Goal: Book appointment/travel/reservation

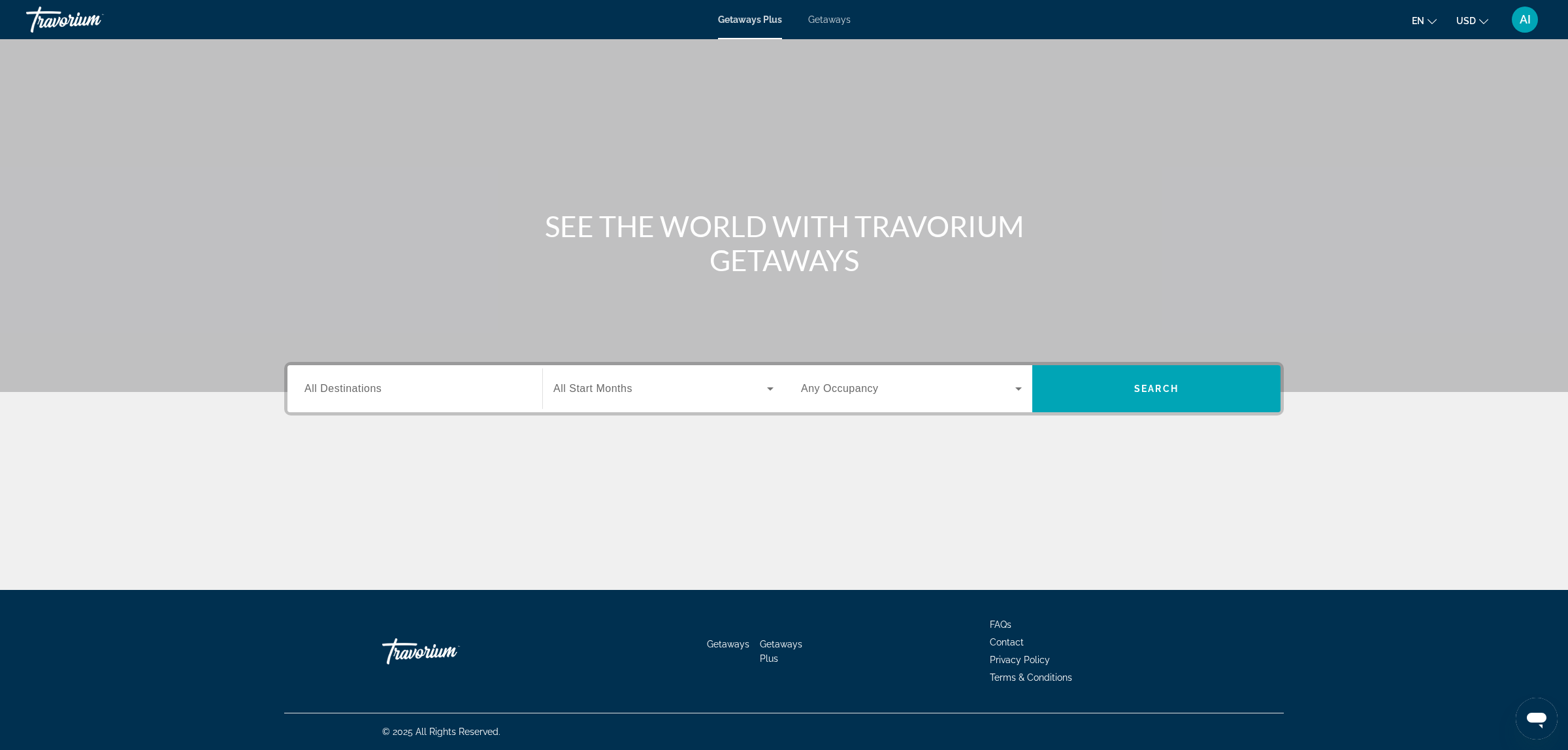
click at [821, 13] on div "Getaways Plus Getaways en English Español Français Italiano Português русский U…" at bounding box center [784, 20] width 1568 height 34
click at [818, 21] on span "Getaways" at bounding box center [830, 20] width 42 height 11
drag, startPoint x: 284, startPoint y: 391, endPoint x: 301, endPoint y: 390, distance: 17.0
click at [286, 391] on div "Destination All Destinations Start Month All Start Months Occupancy Any Occupan…" at bounding box center [784, 389] width 1000 height 54
click at [325, 386] on span "All Destinations" at bounding box center [343, 389] width 77 height 11
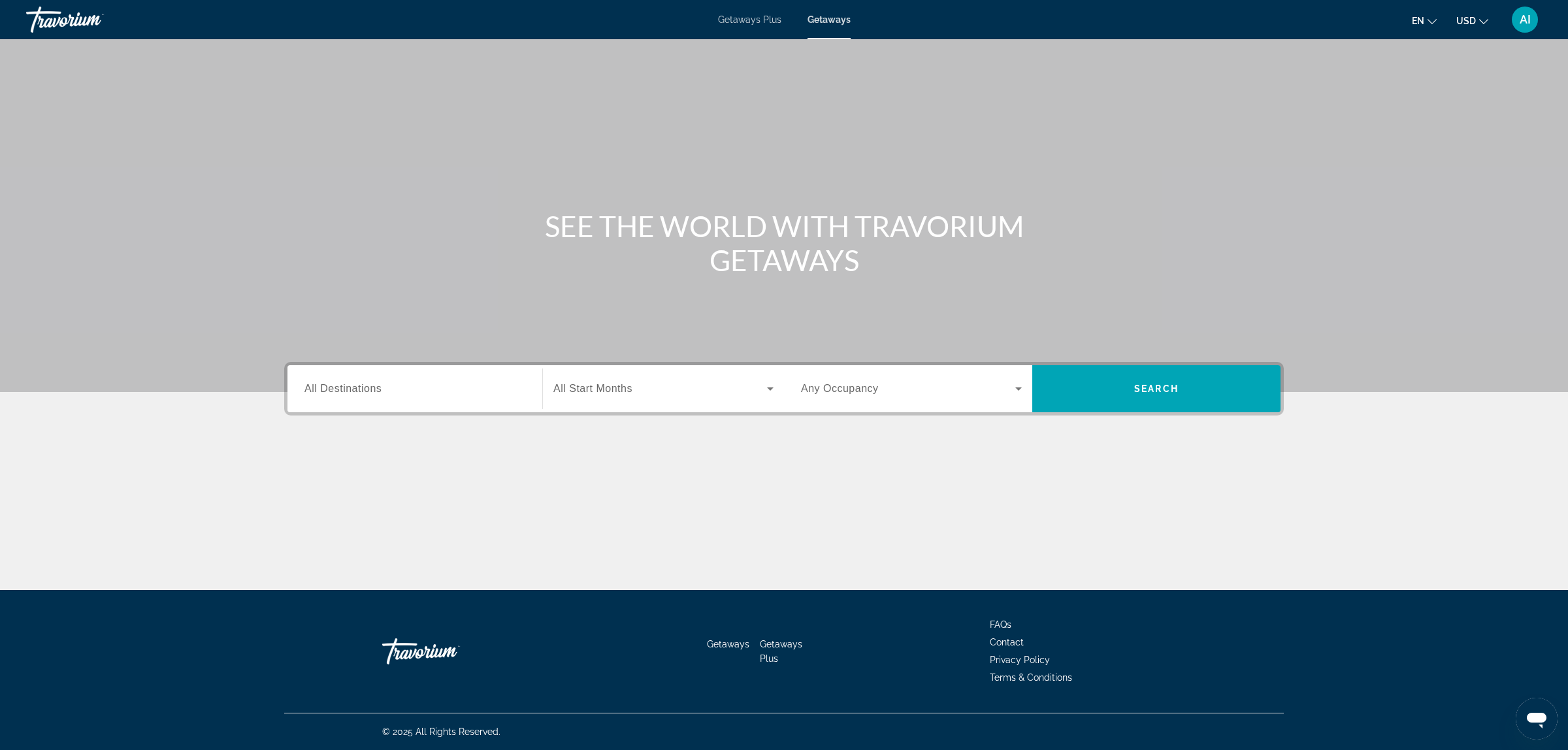
click at [325, 386] on input "Destination All Destinations" at bounding box center [415, 389] width 220 height 16
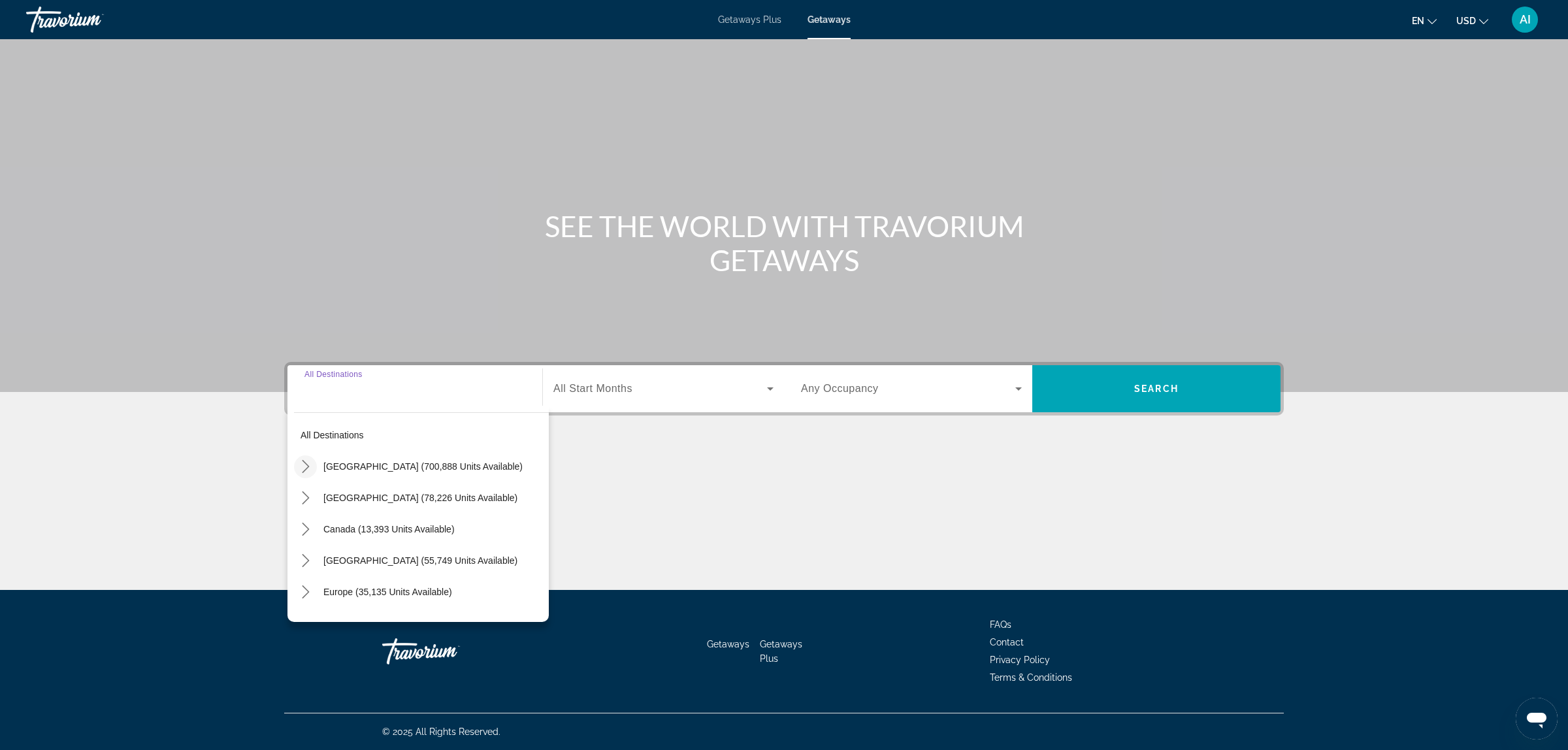
click at [305, 462] on icon "Toggle United States (700,888 units available) submenu" at bounding box center [305, 467] width 13 height 13
click at [322, 493] on icon "Toggle Hawaii (22,429 units available) submenu" at bounding box center [318, 493] width 7 height 13
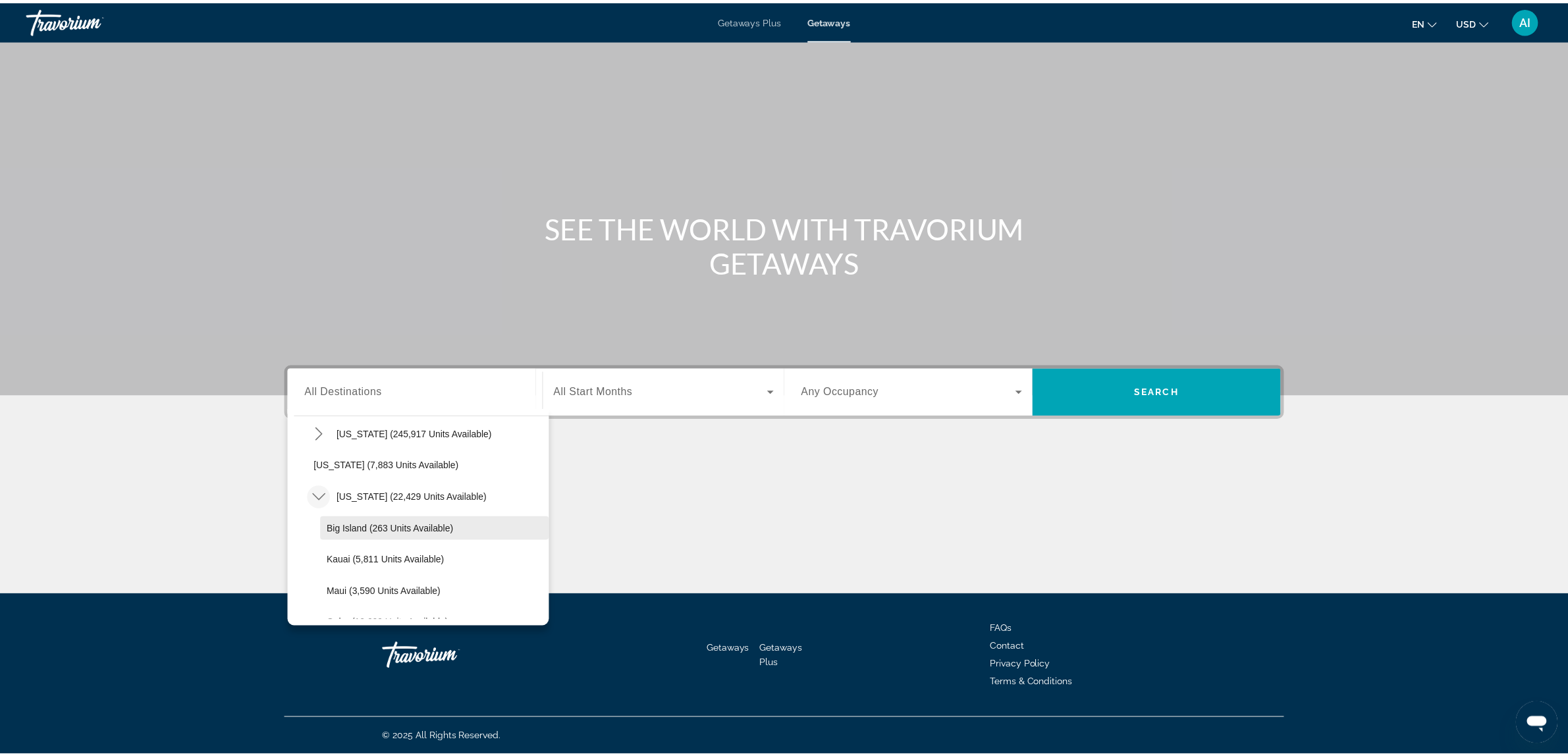
scroll to position [367, 0]
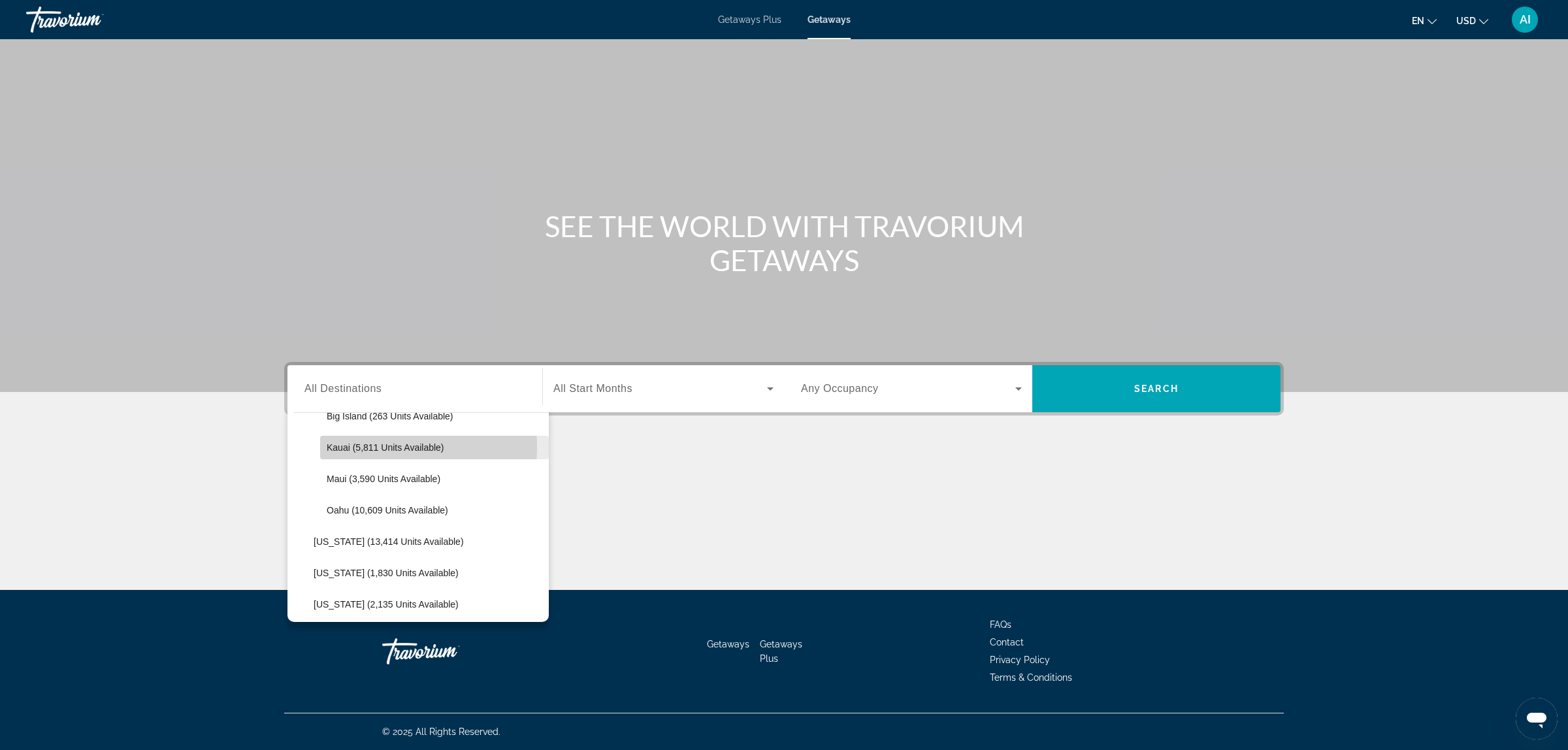
click at [359, 448] on span "Kauai (5,811 units available)" at bounding box center [385, 448] width 118 height 11
type input "**********"
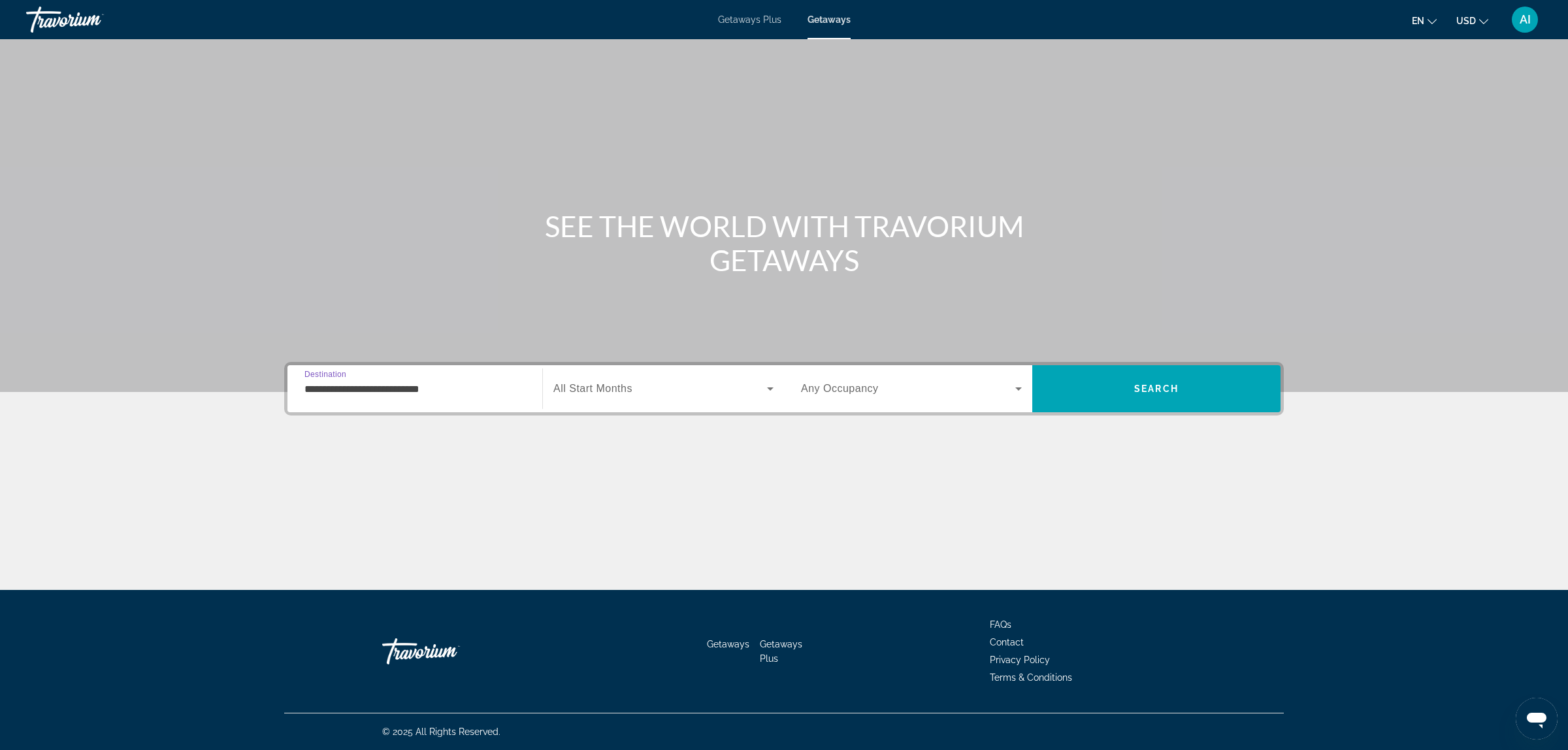
click at [589, 394] on span "All Start Months" at bounding box center [593, 389] width 79 height 11
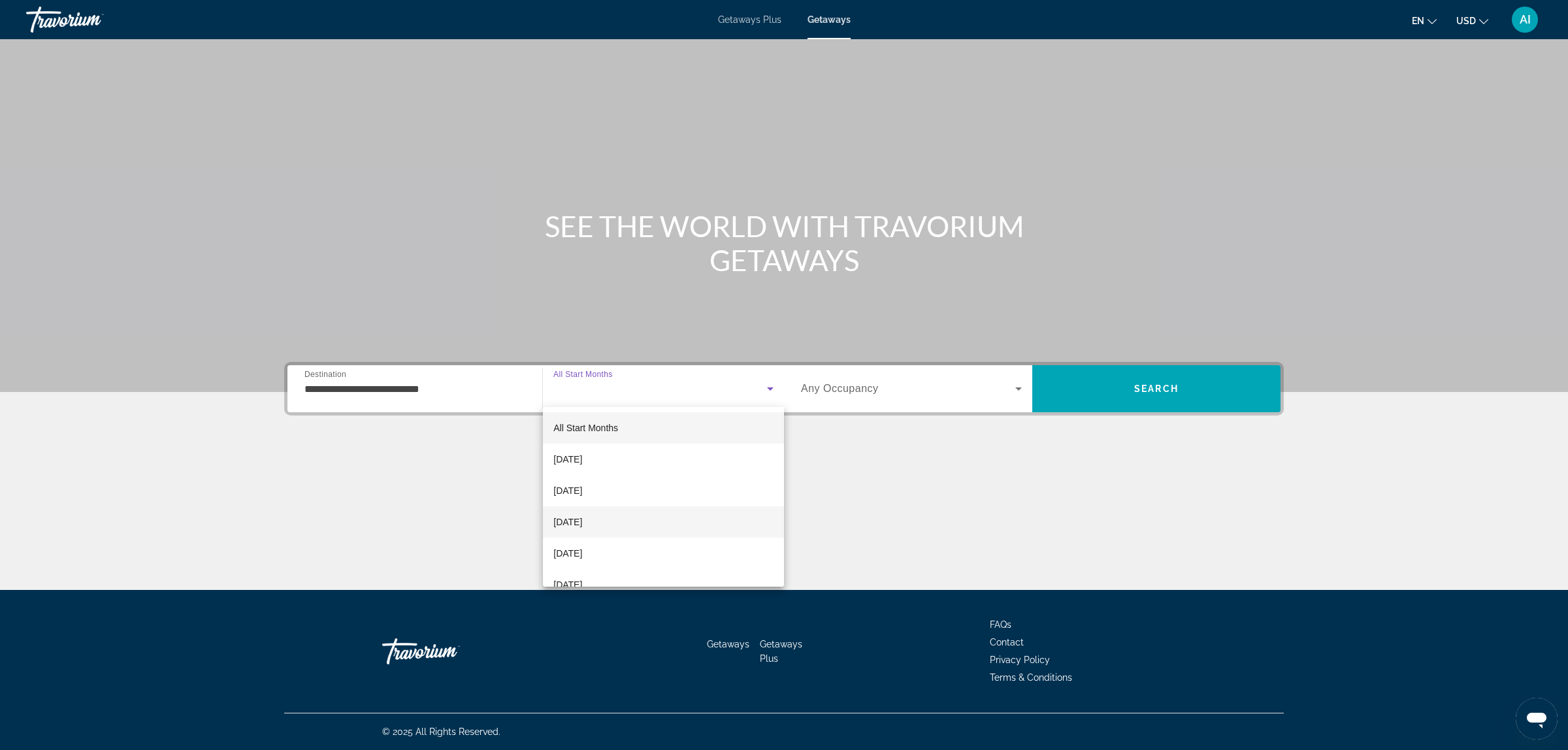
click at [582, 517] on span "[DATE]" at bounding box center [568, 522] width 29 height 16
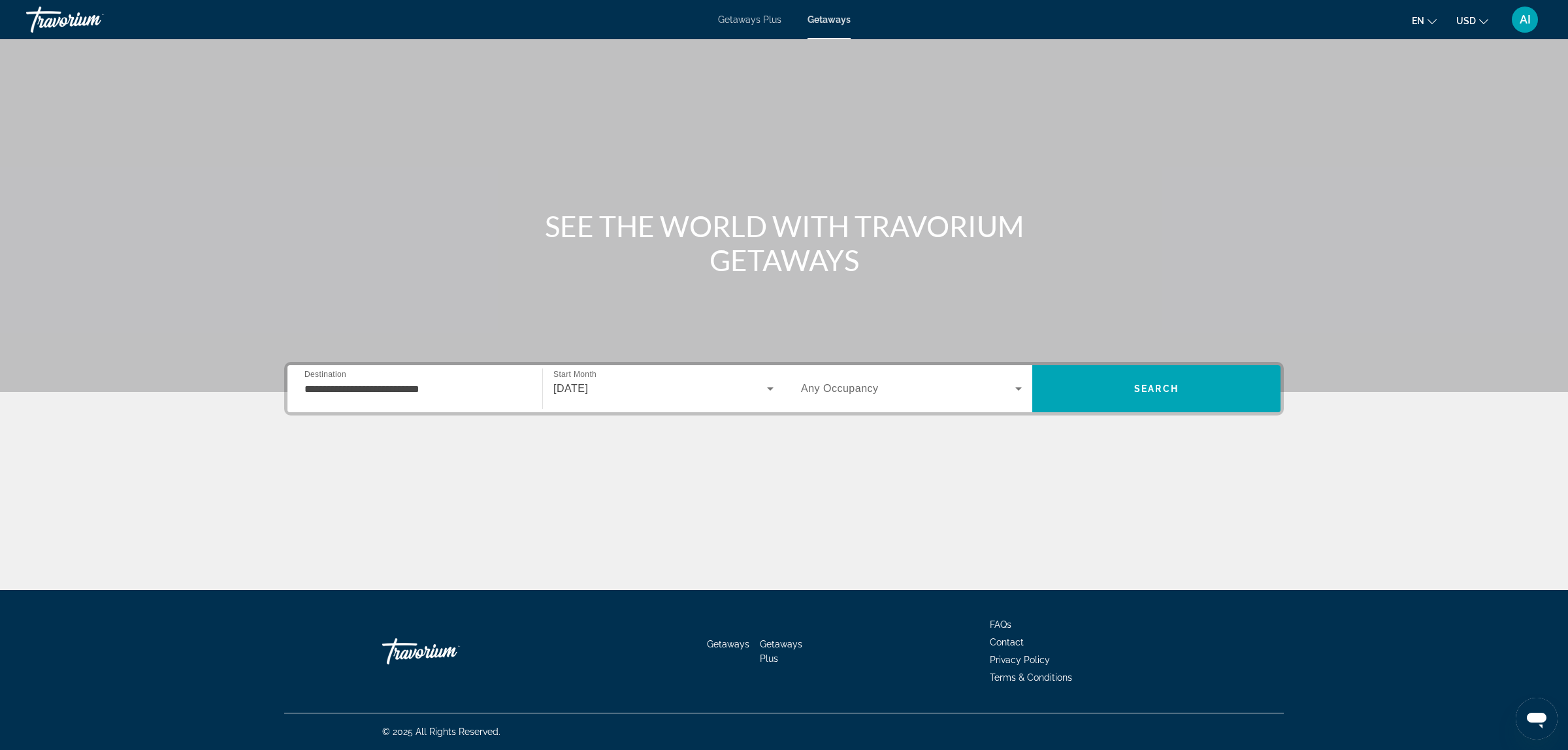
click at [857, 386] on span "Any Occupancy" at bounding box center [840, 389] width 78 height 11
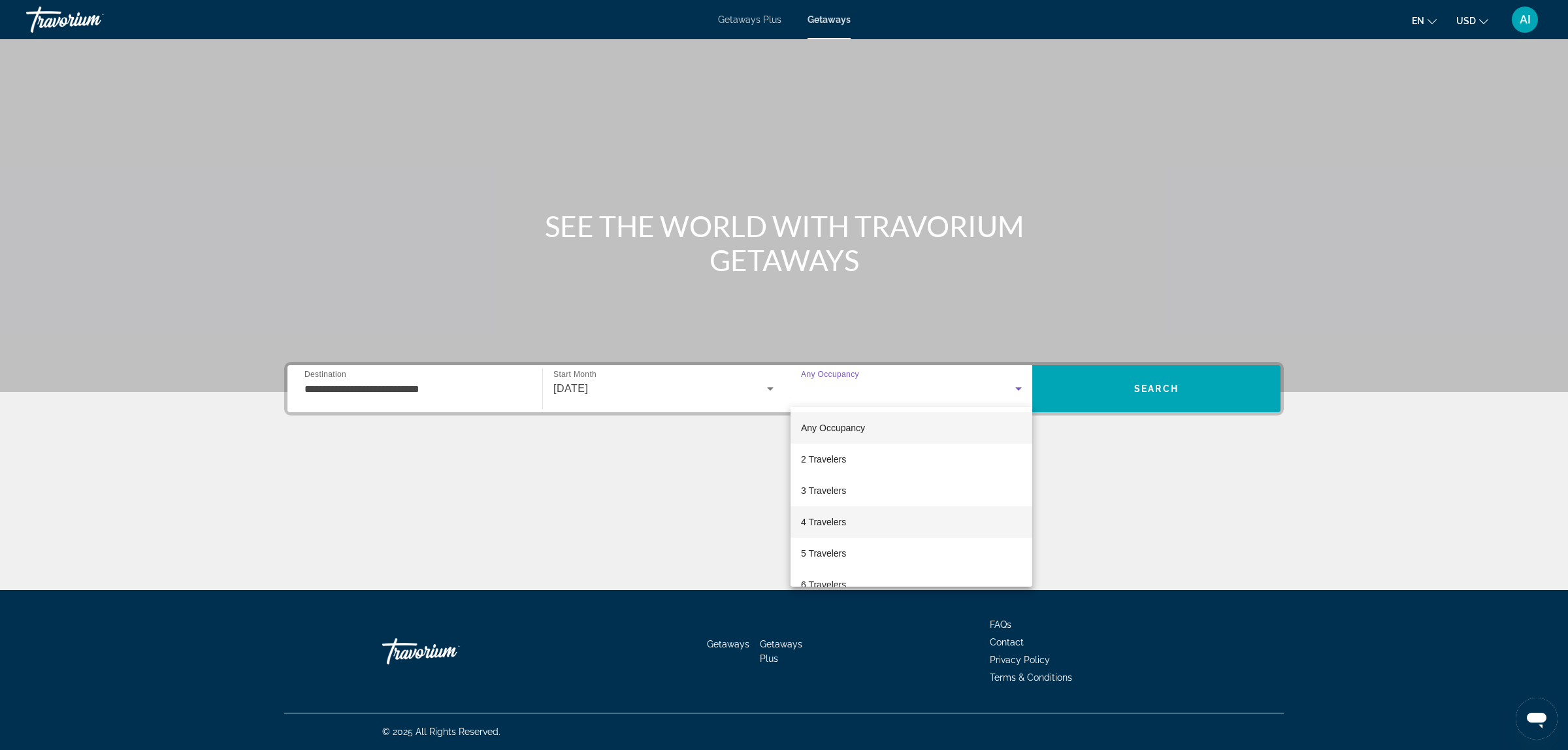
click at [833, 523] on span "4 Travelers" at bounding box center [823, 522] width 45 height 16
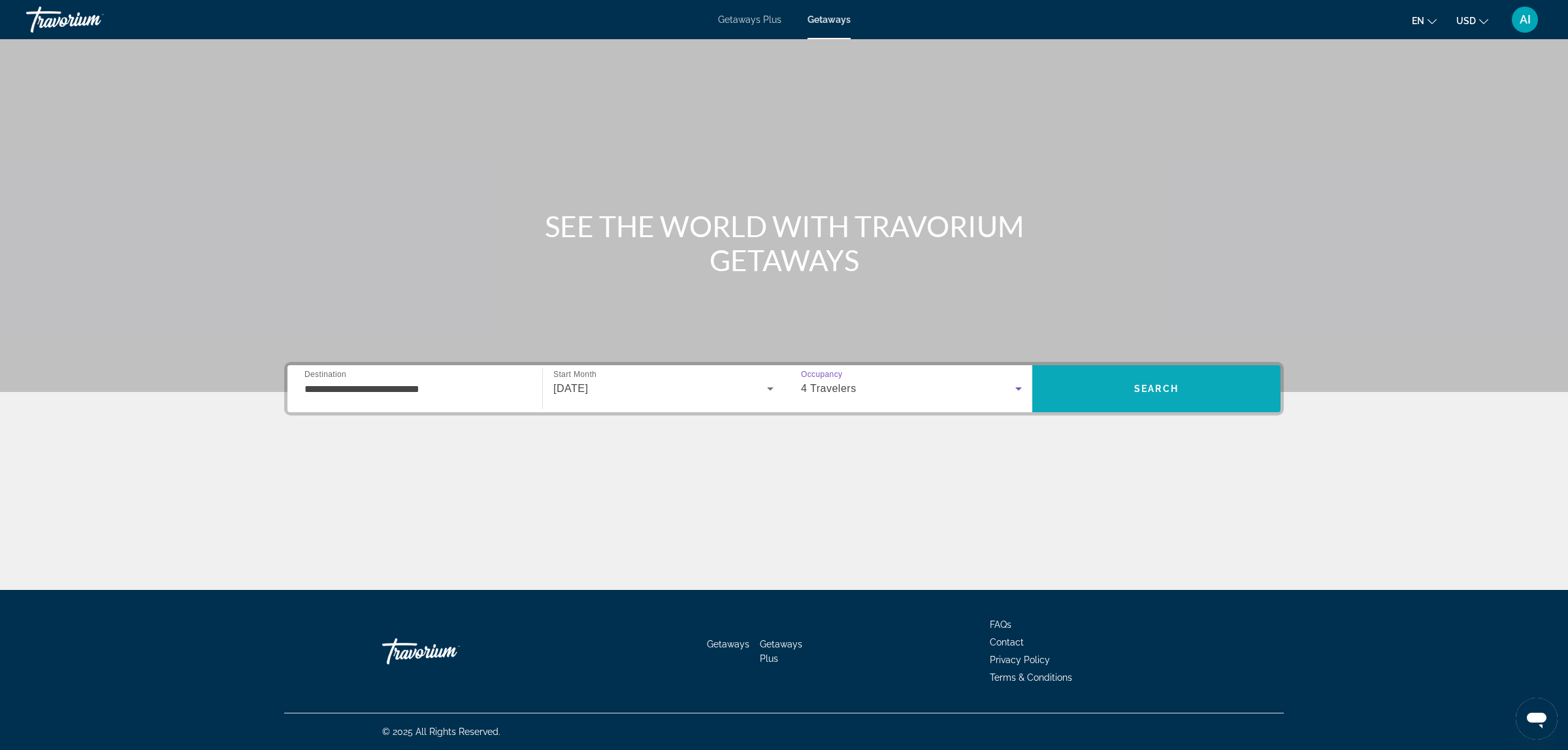
click at [1168, 391] on span "Search" at bounding box center [1156, 389] width 44 height 11
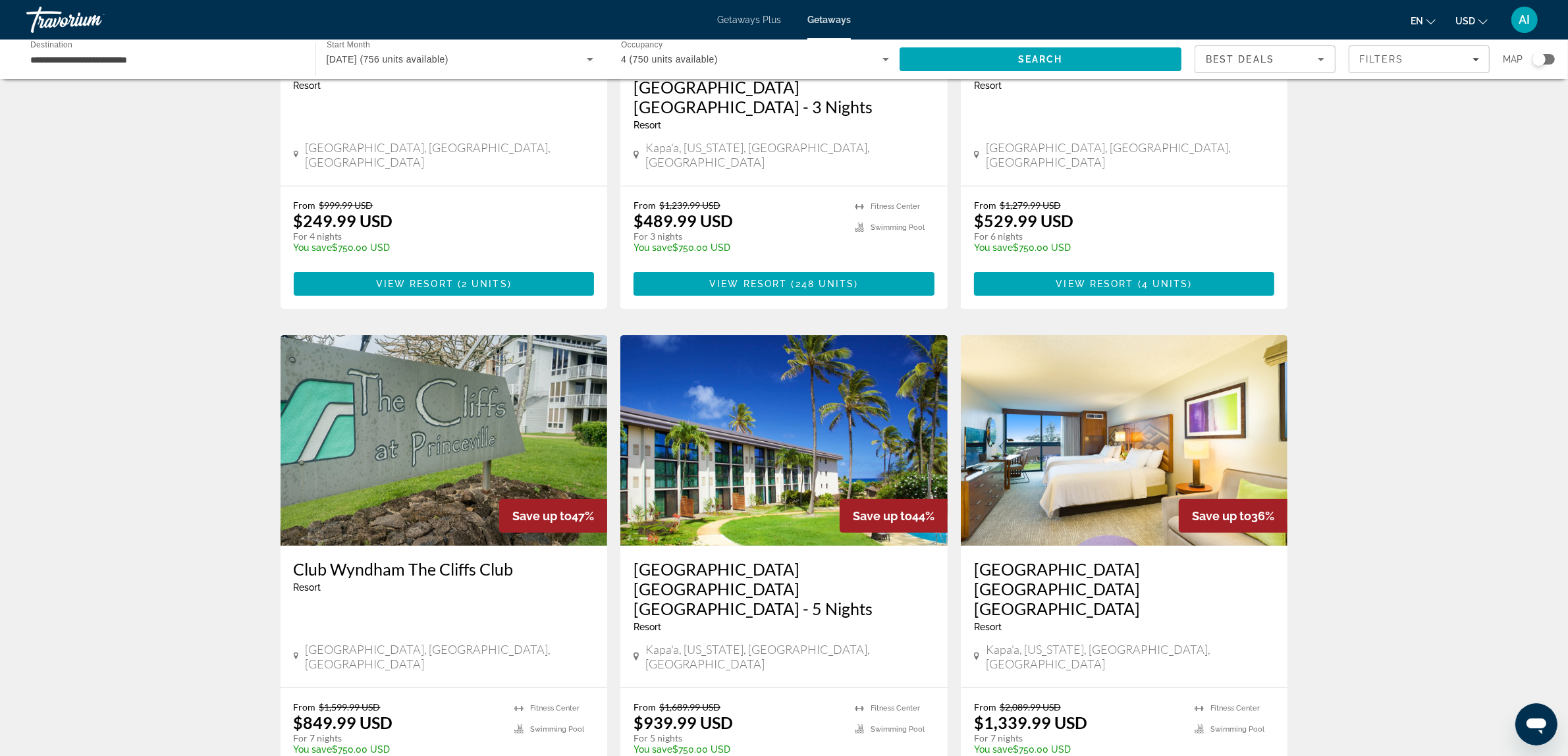
scroll to position [329, 0]
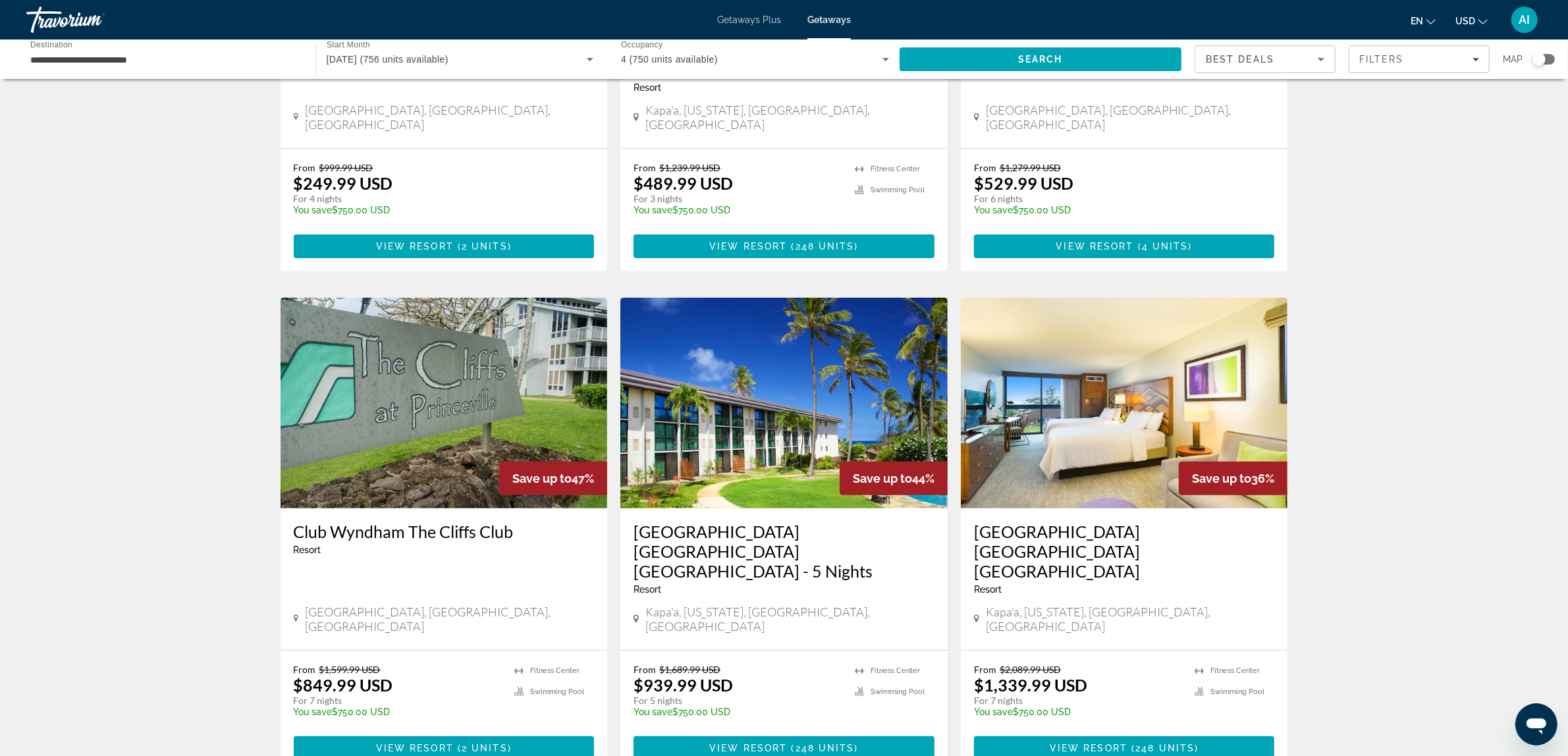
click at [425, 361] on img "Main content" at bounding box center [444, 404] width 328 height 211
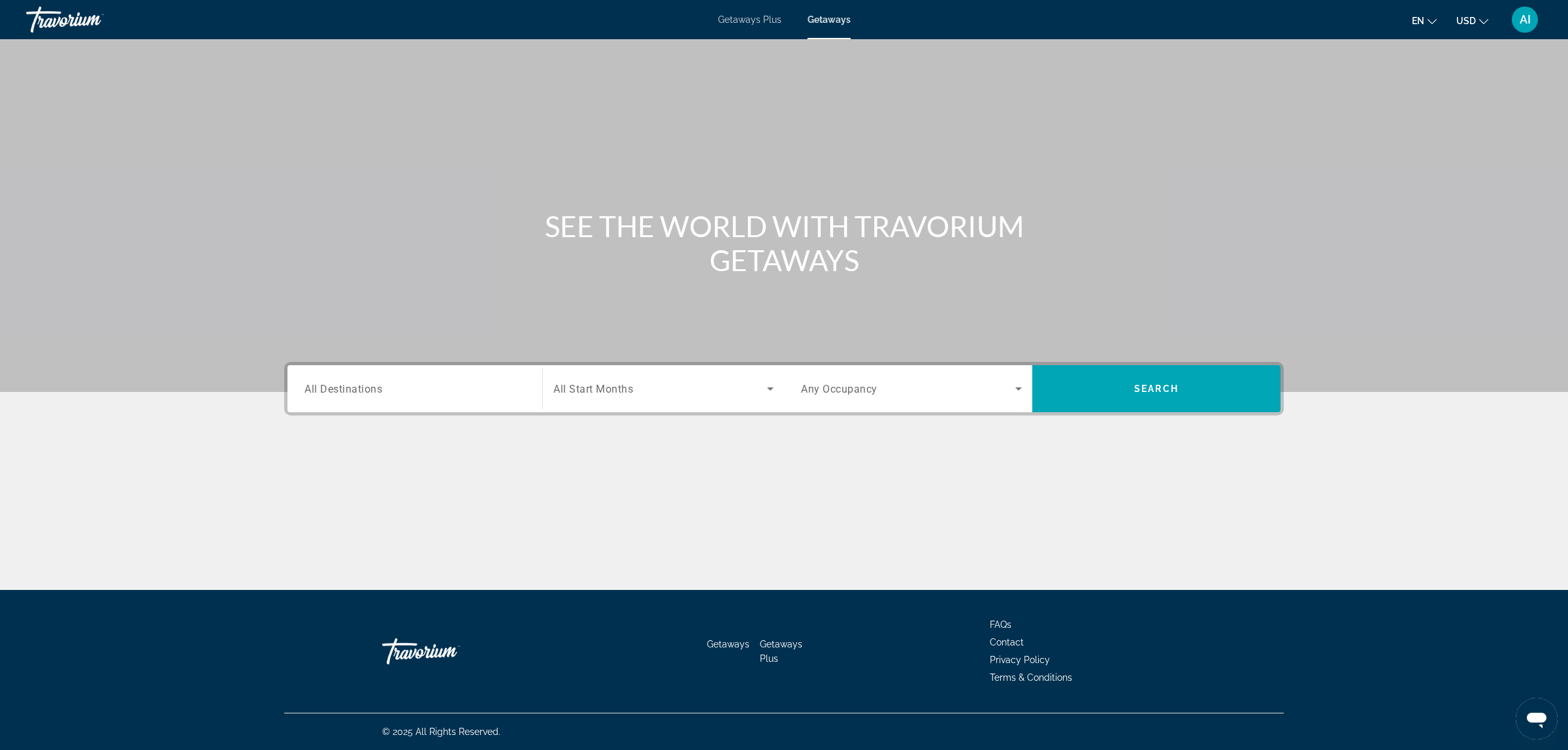
click at [360, 394] on span "All Destinations" at bounding box center [343, 388] width 78 height 12
click at [360, 394] on input "Destination All Destinations" at bounding box center [415, 389] width 220 height 16
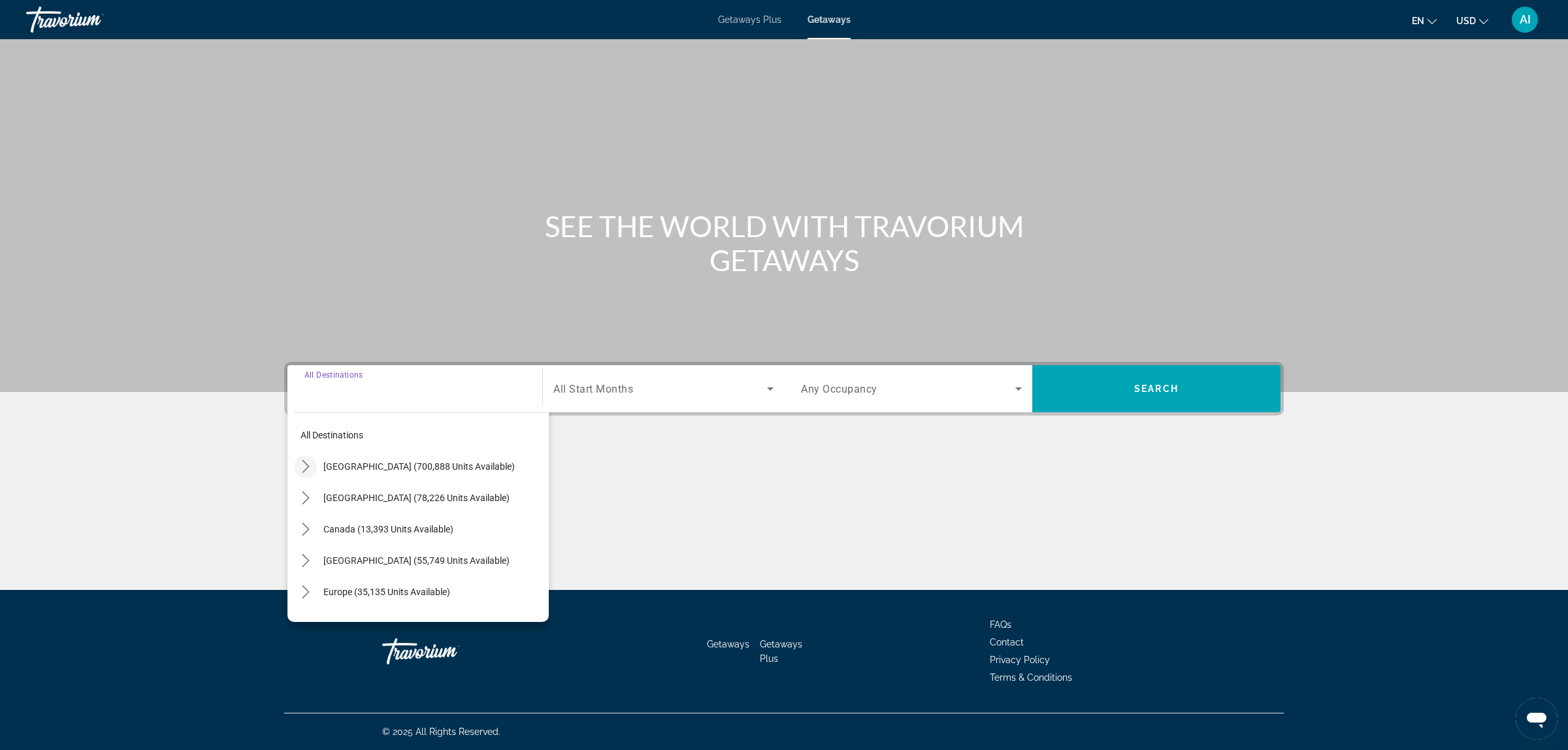
click at [308, 466] on icon "Toggle United States (700,888 units available) submenu" at bounding box center [305, 467] width 7 height 13
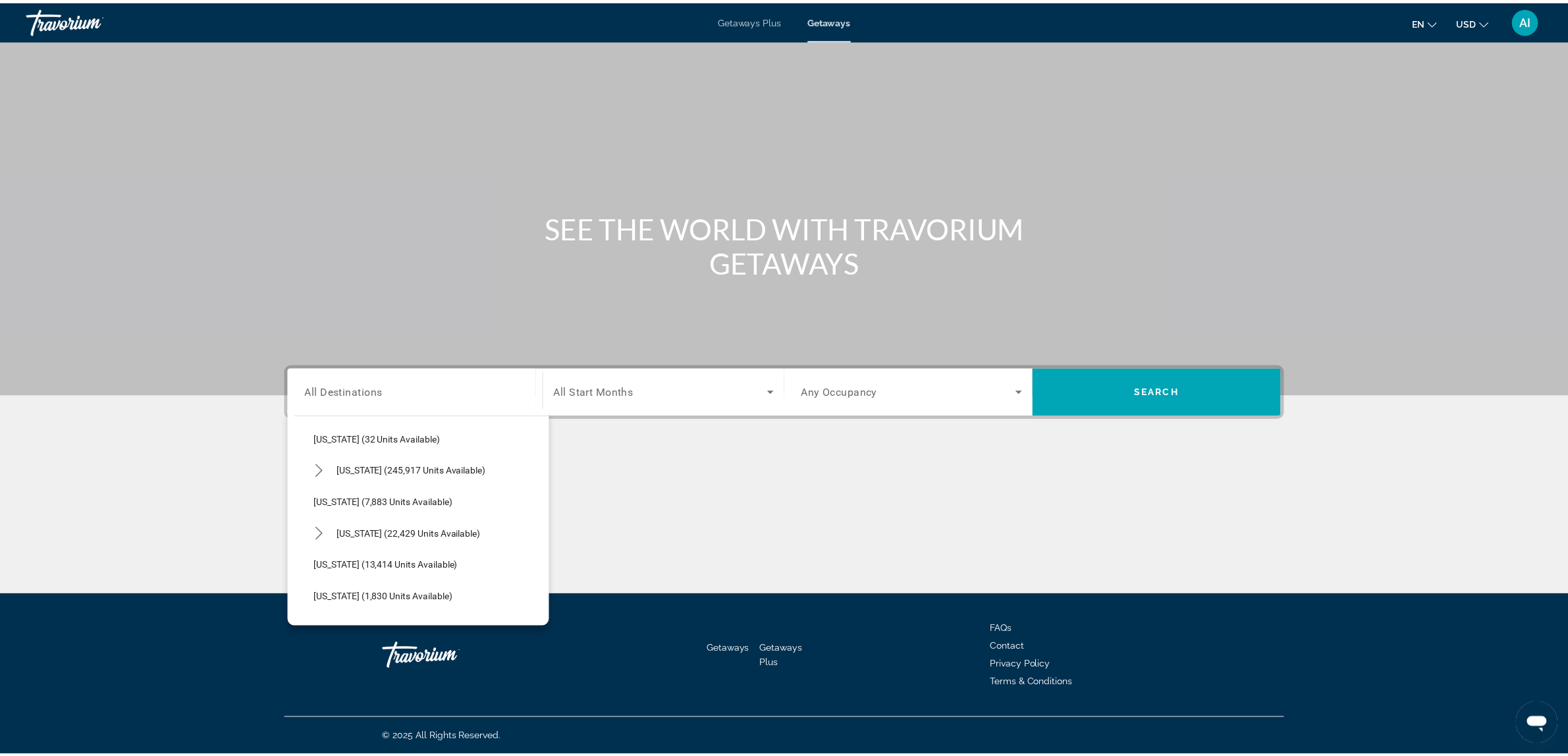
scroll to position [258, 0]
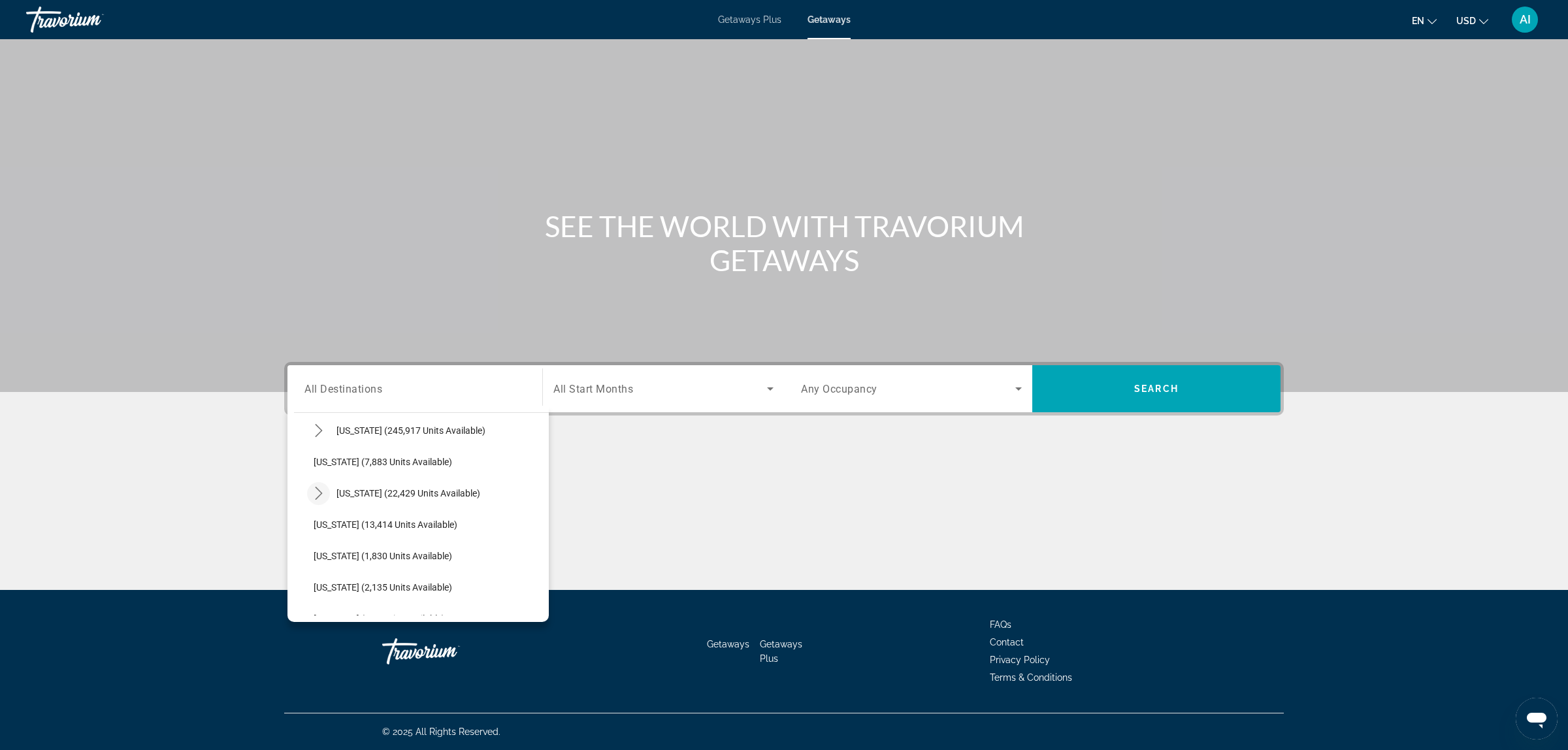
click at [318, 490] on icon "Toggle Hawaii (22,429 units available) submenu" at bounding box center [318, 493] width 13 height 13
click at [346, 554] on span "Kauai (5,811 units available)" at bounding box center [385, 556] width 116 height 11
type input "**********"
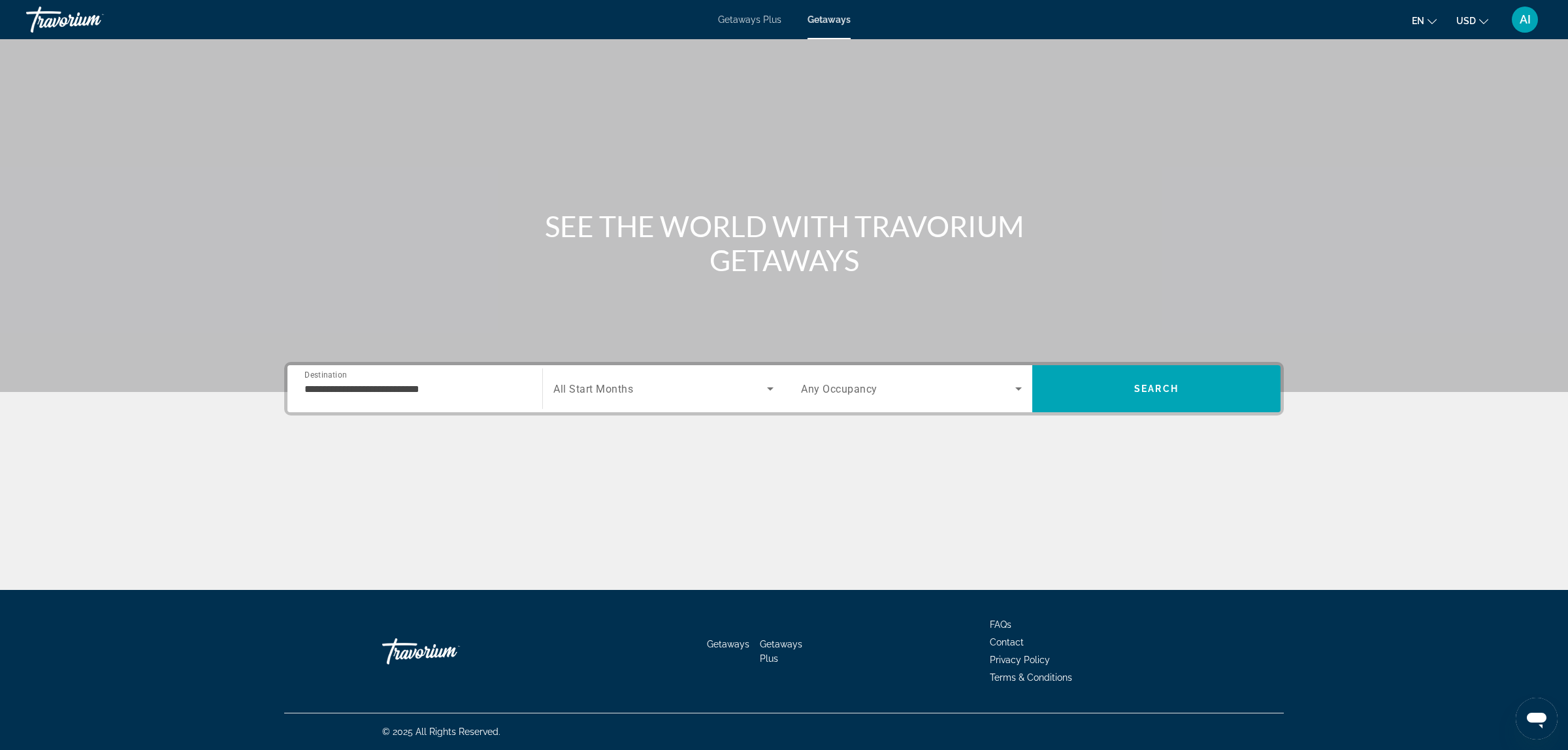
click at [609, 391] on span "All Start Months" at bounding box center [594, 389] width 80 height 12
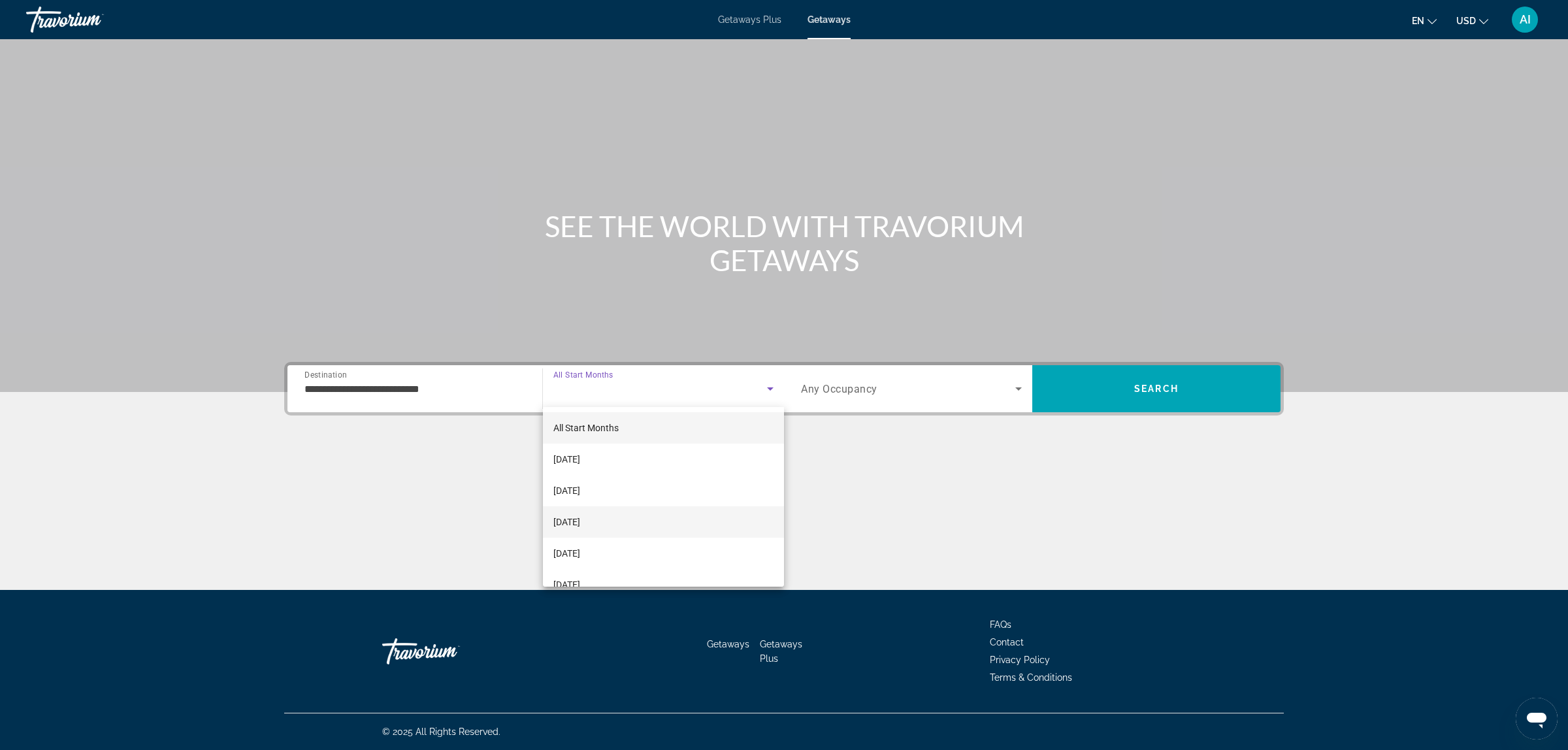
click at [580, 520] on span "[DATE]" at bounding box center [567, 522] width 27 height 16
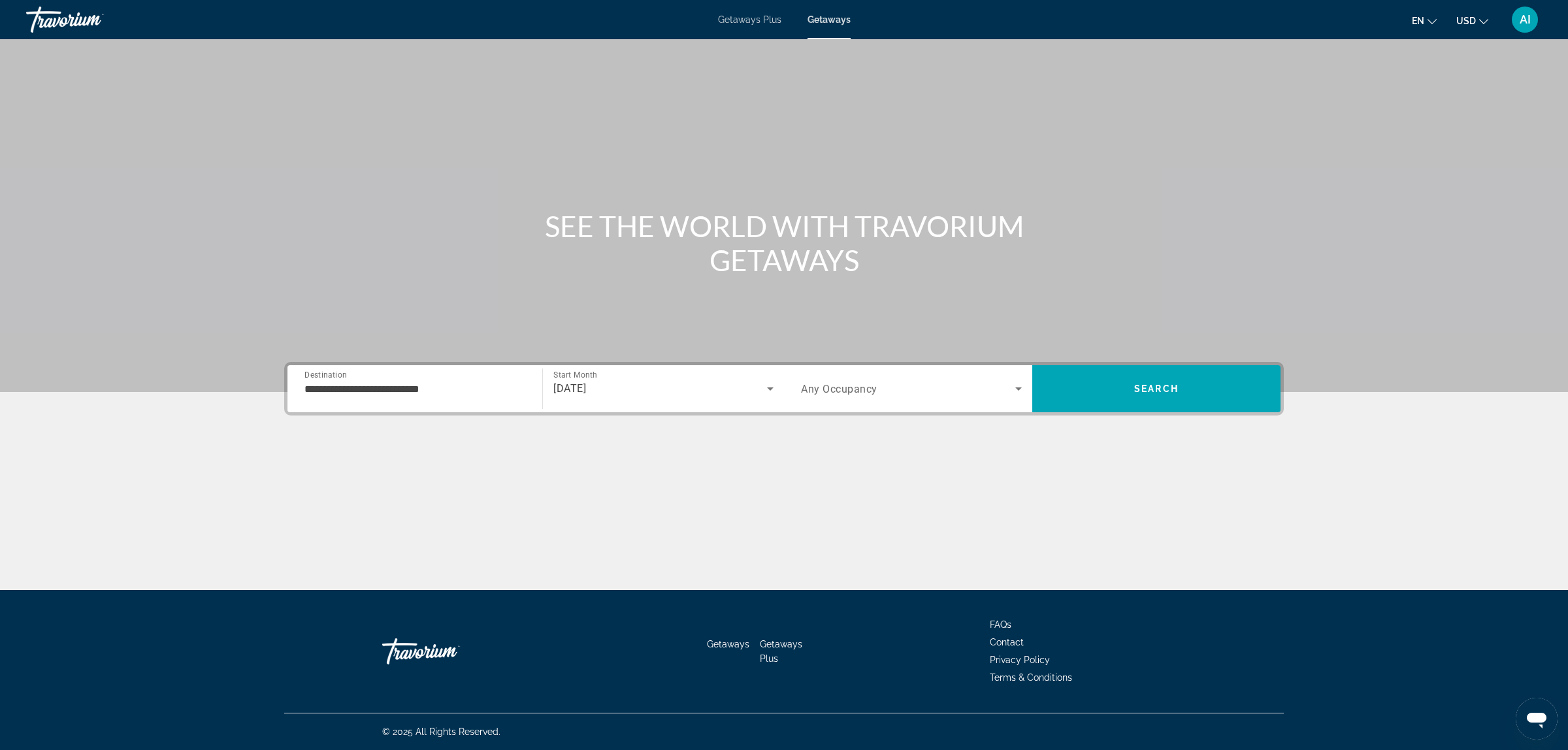
click at [936, 397] on div "Search widget" at bounding box center [911, 389] width 220 height 37
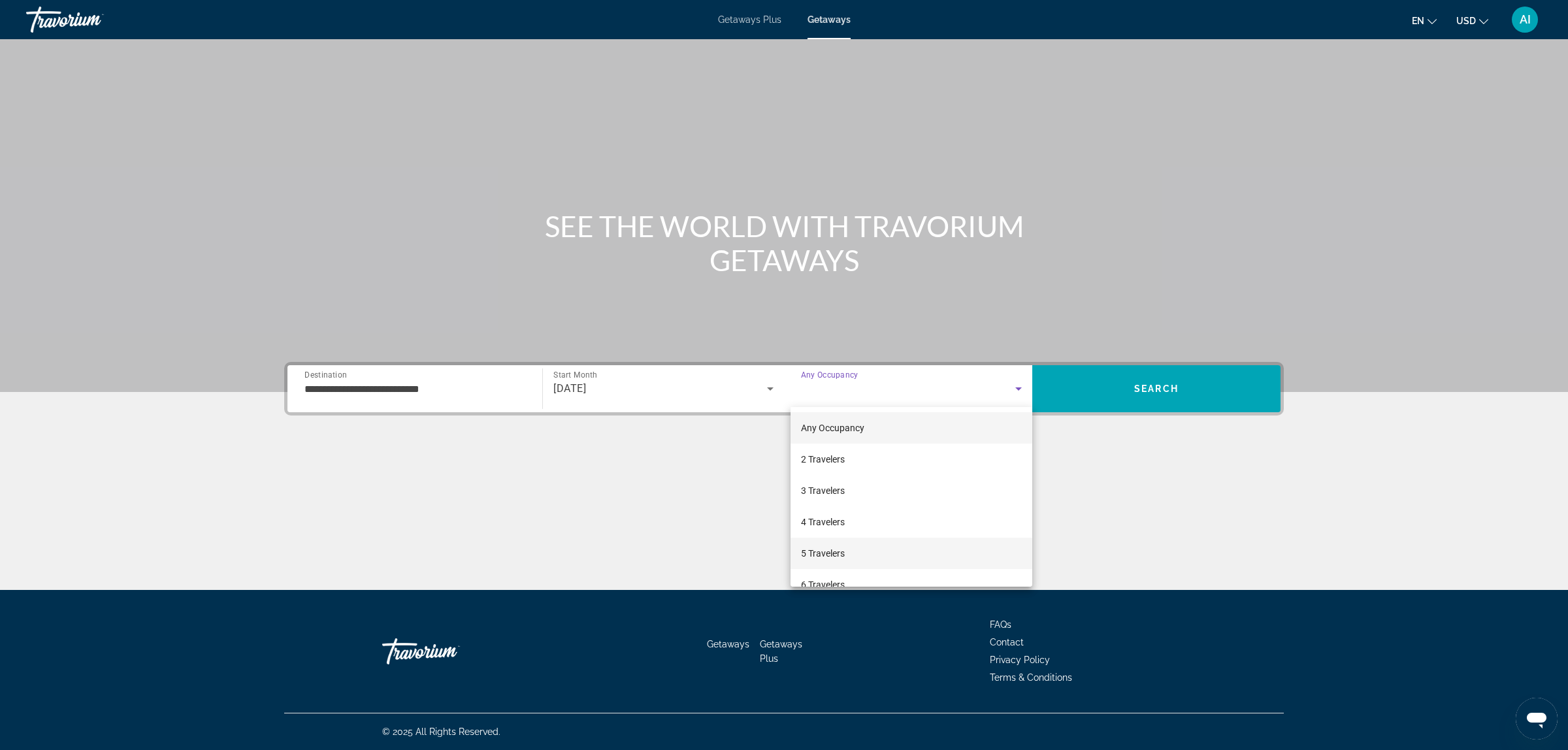
click at [825, 554] on span "5 Travelers" at bounding box center [823, 553] width 44 height 16
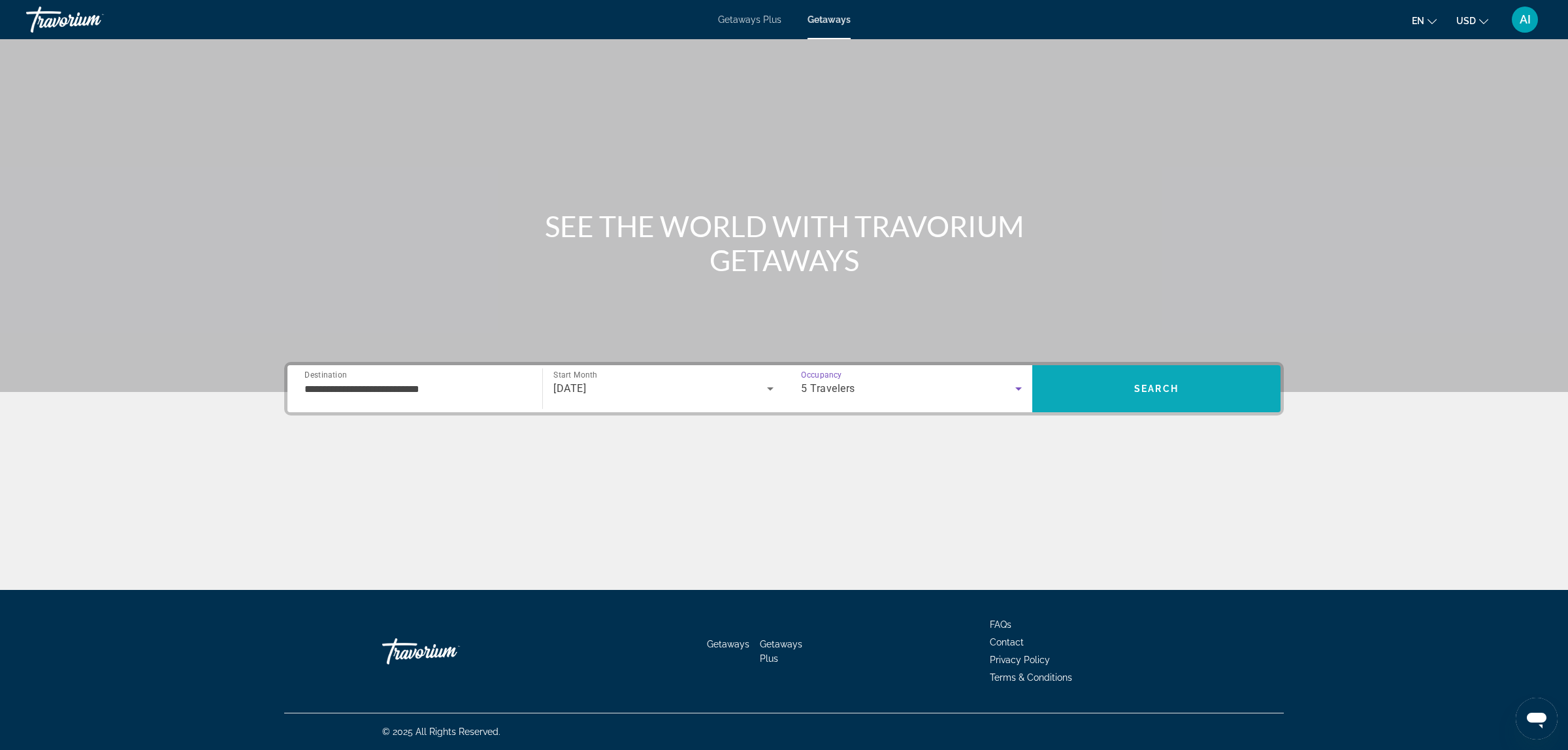
click at [1160, 391] on span "Search" at bounding box center [1156, 389] width 44 height 11
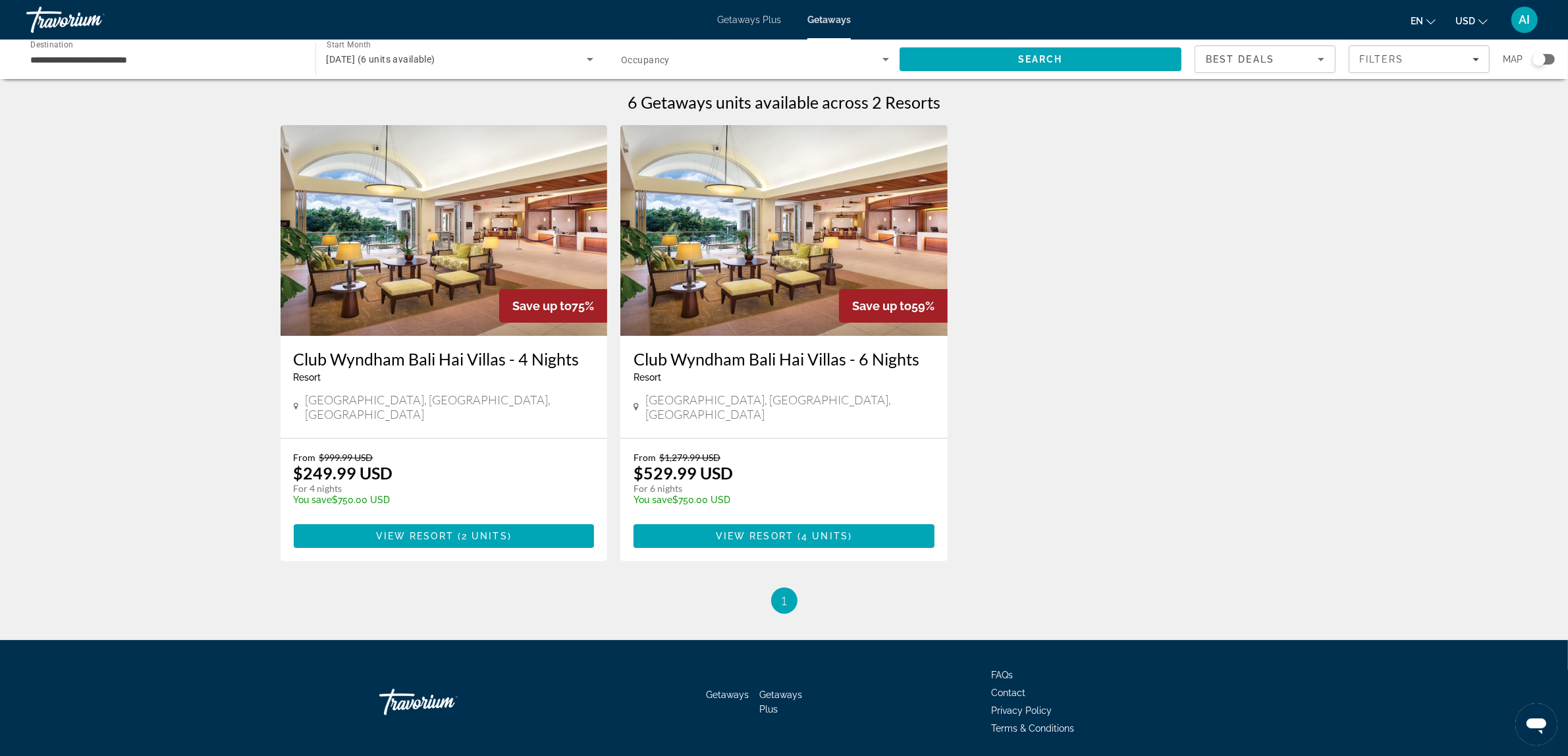
click at [812, 236] on img "Main content" at bounding box center [784, 231] width 328 height 211
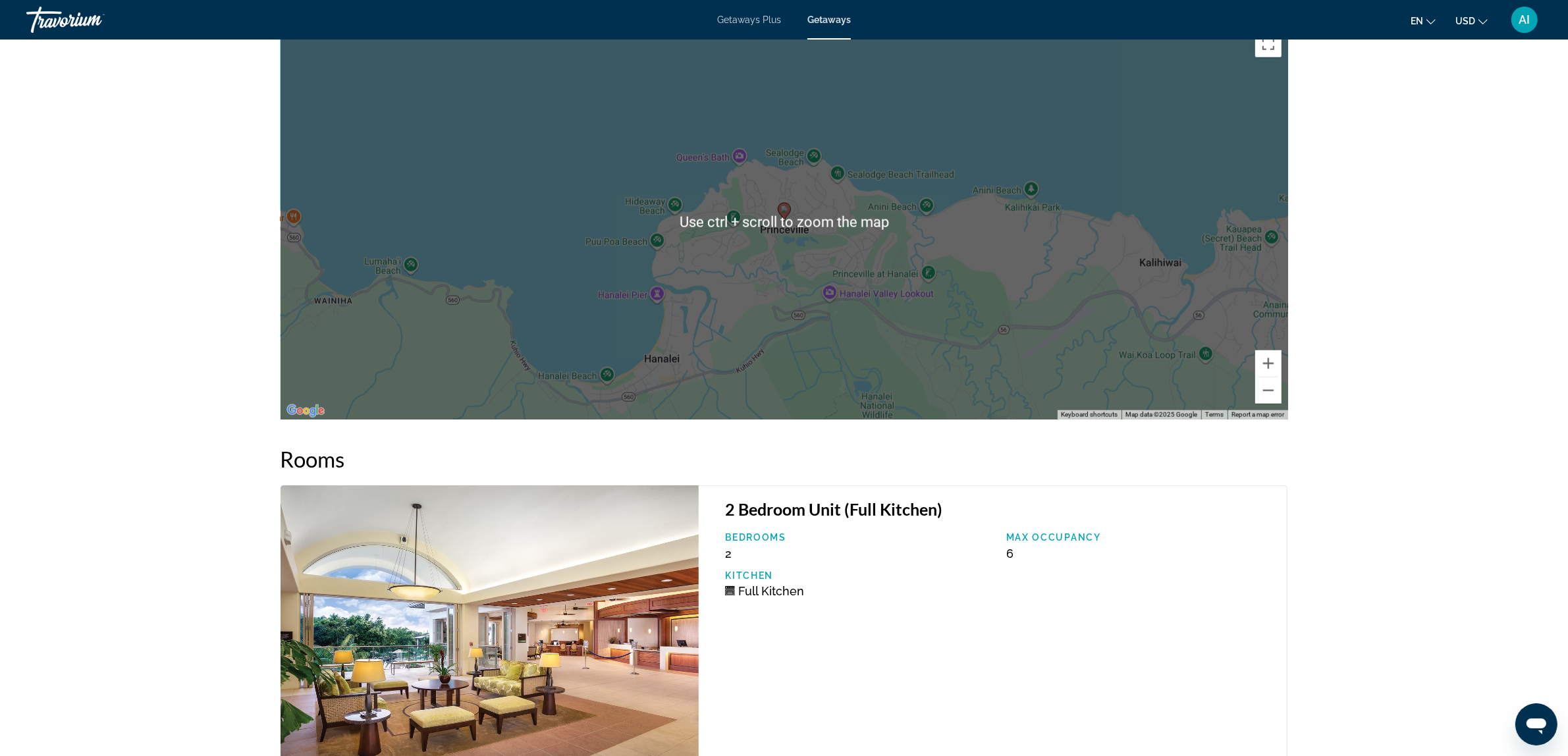
scroll to position [1976, 0]
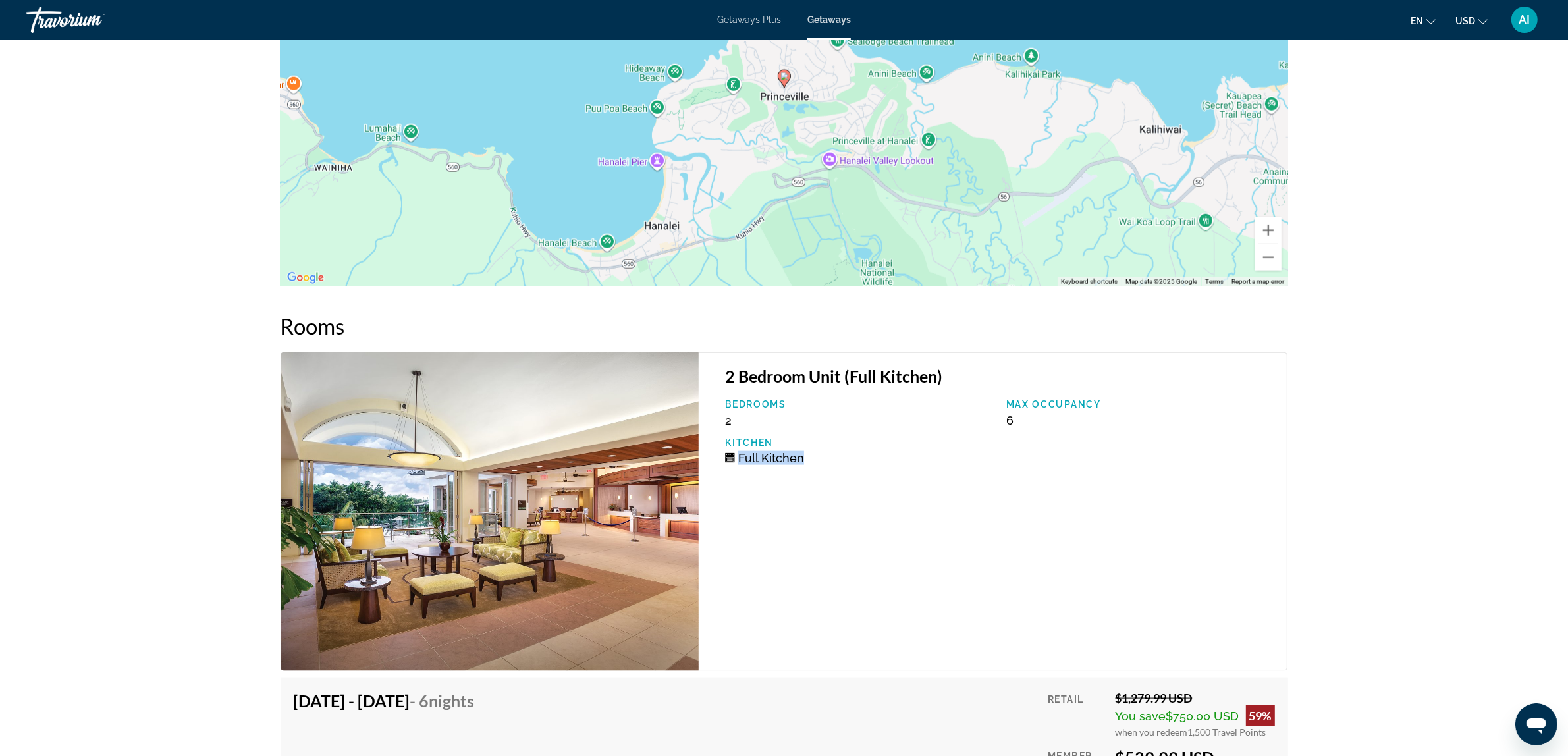
drag, startPoint x: 719, startPoint y: 436, endPoint x: 807, endPoint y: 445, distance: 88.5
click at [807, 445] on div "Kitchen Full Kitchen" at bounding box center [859, 451] width 281 height 28
click at [835, 473] on div "2 Bedroom Unit (Full Kitchen) Bedrooms 2 Max Occupancy 6 Kitchen Full Kitchen" at bounding box center [993, 511] width 589 height 319
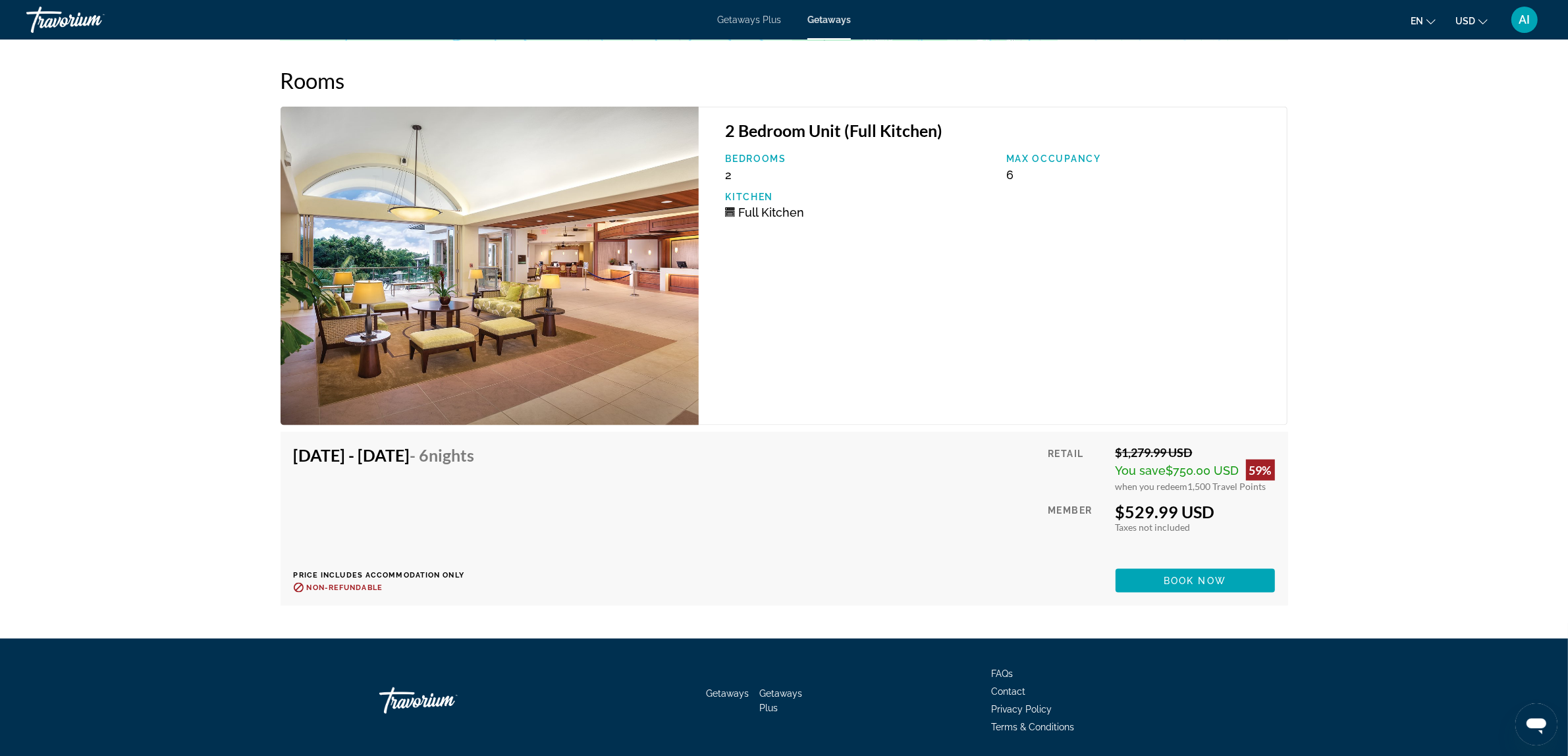
scroll to position [2247, 0]
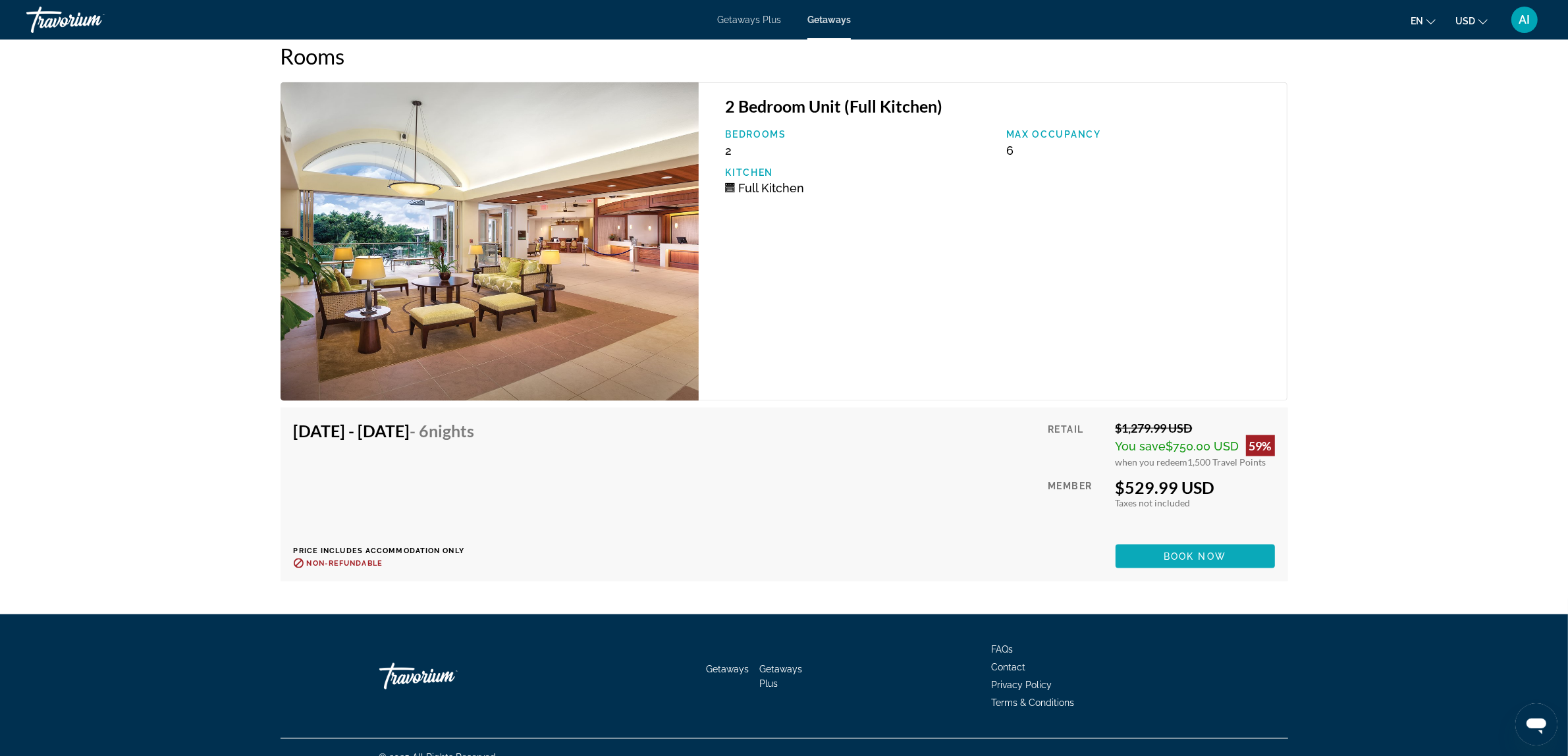
click at [1197, 552] on span "Book now" at bounding box center [1195, 557] width 63 height 11
